Goal: Navigation & Orientation: Find specific page/section

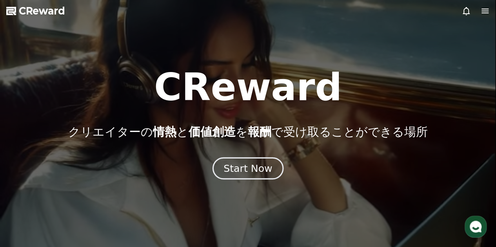
click at [234, 172] on div "Start Now" at bounding box center [247, 168] width 49 height 13
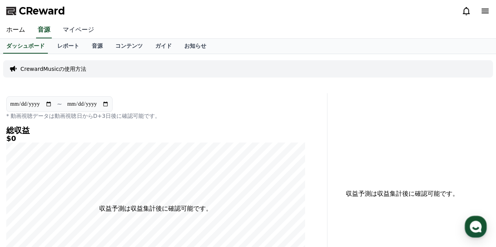
click at [69, 32] on link "マイページ" at bounding box center [78, 30] width 44 height 16
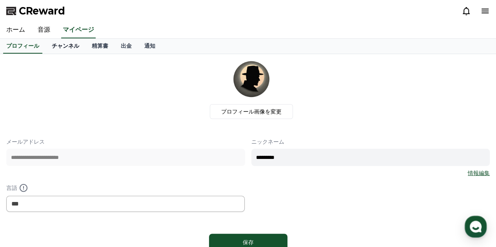
click at [56, 47] on link "チャンネル" at bounding box center [65, 46] width 40 height 15
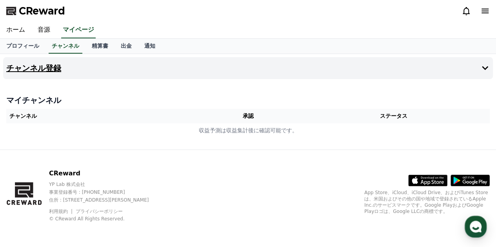
click at [32, 69] on h4 "チャンネル登録" at bounding box center [33, 68] width 55 height 9
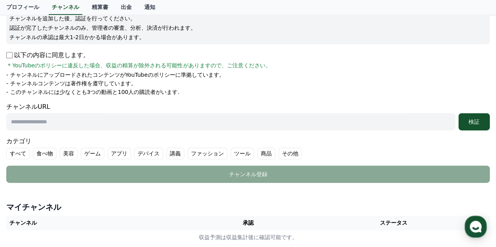
scroll to position [118, 0]
